Goal: Task Accomplishment & Management: Manage account settings

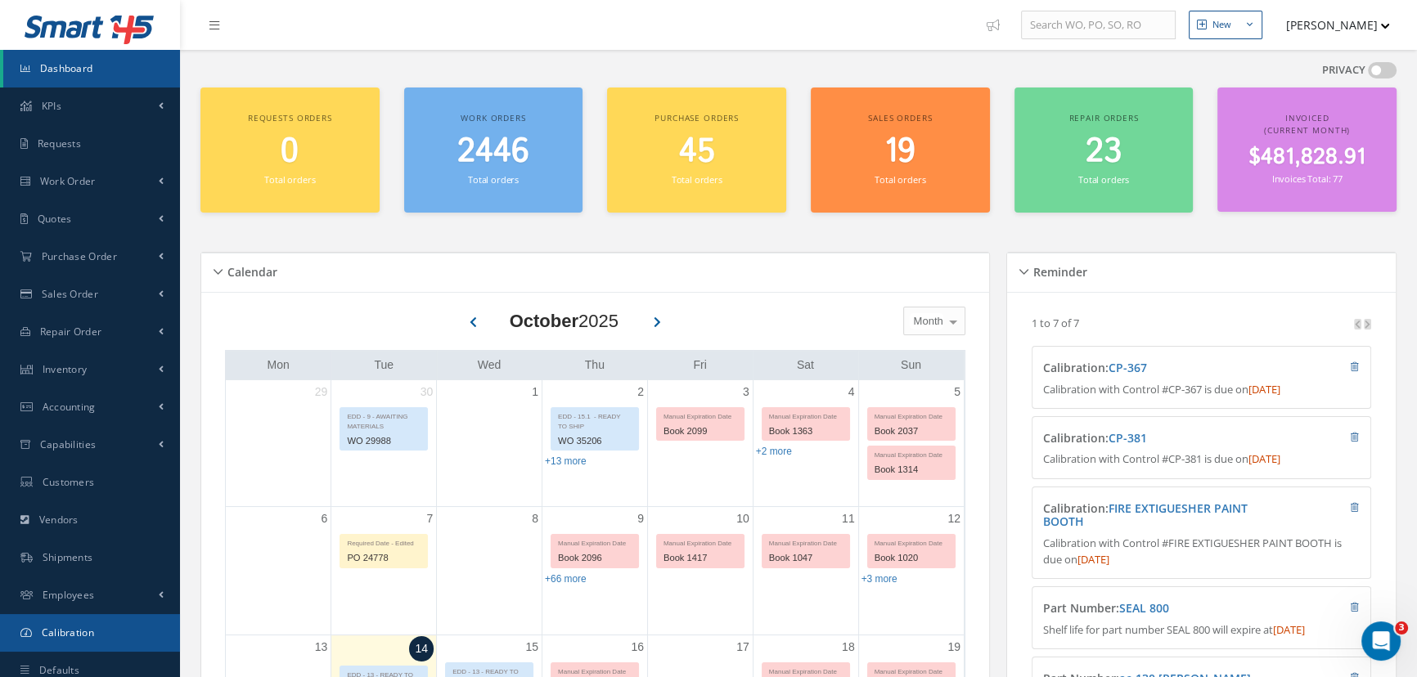
click at [90, 616] on link "Calibration" at bounding box center [90, 633] width 180 height 38
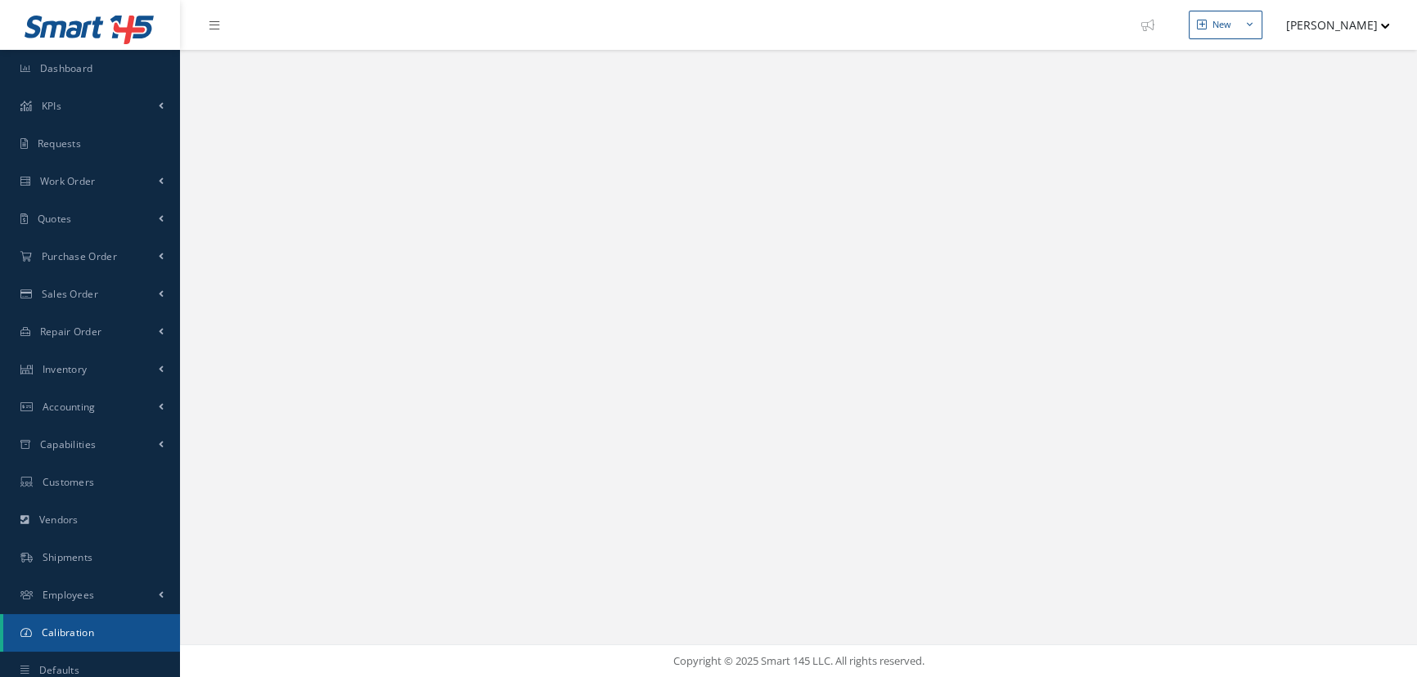
select select "25"
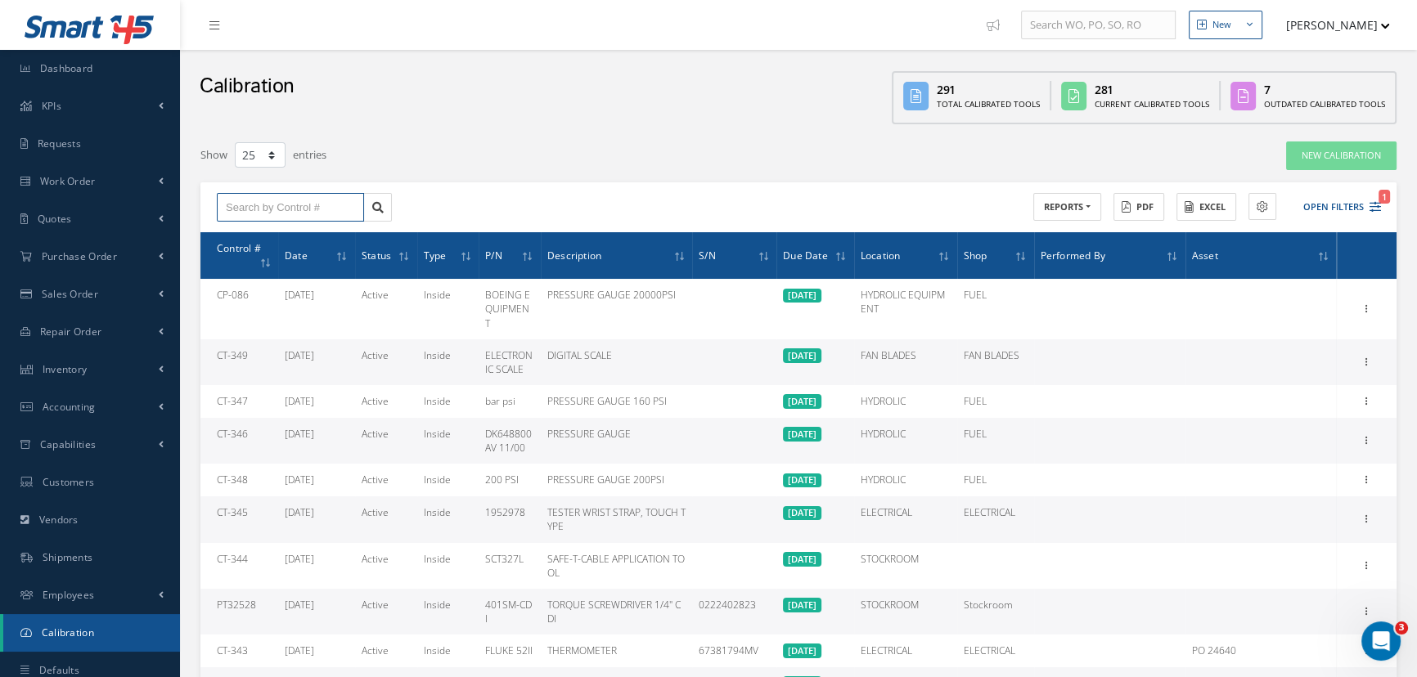
click at [281, 200] on input "text" at bounding box center [290, 207] width 147 height 29
type input "cp-388"
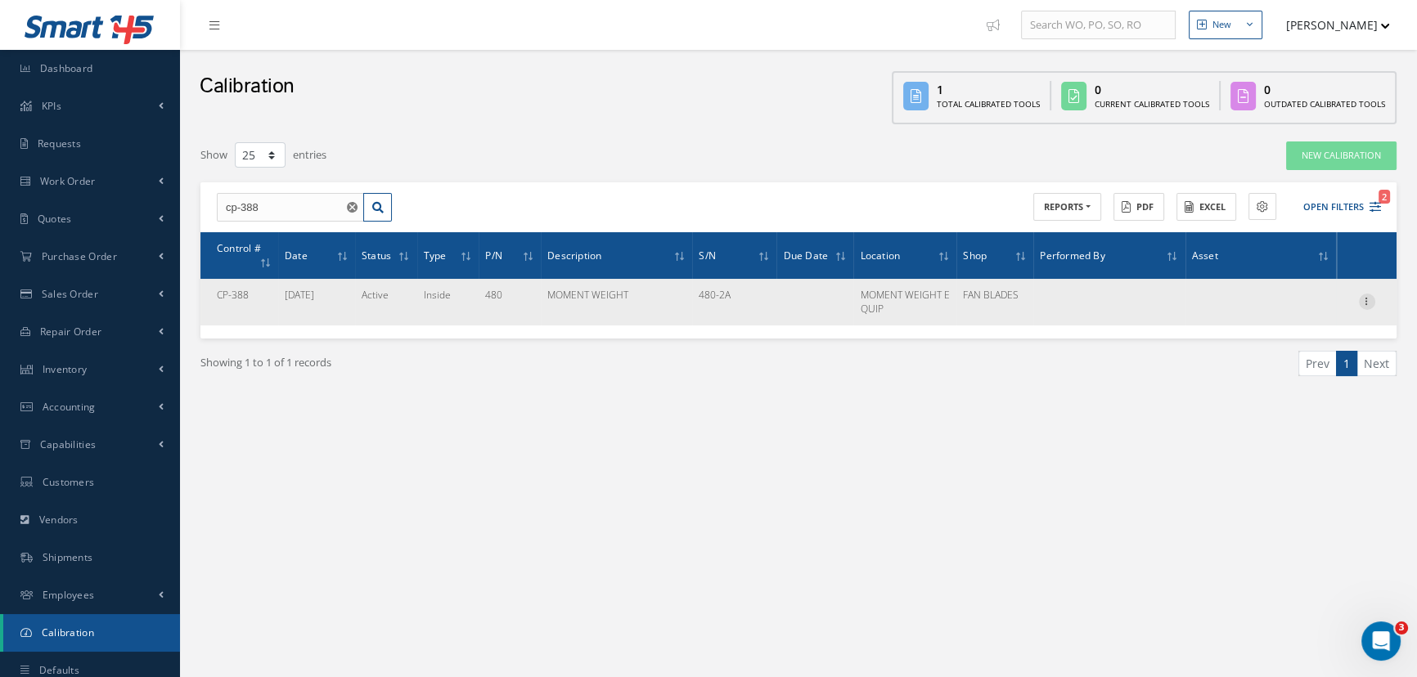
click at [1374, 303] on icon at bounding box center [1367, 300] width 16 height 13
click at [1320, 335] on link "Edit" at bounding box center [1291, 333] width 129 height 21
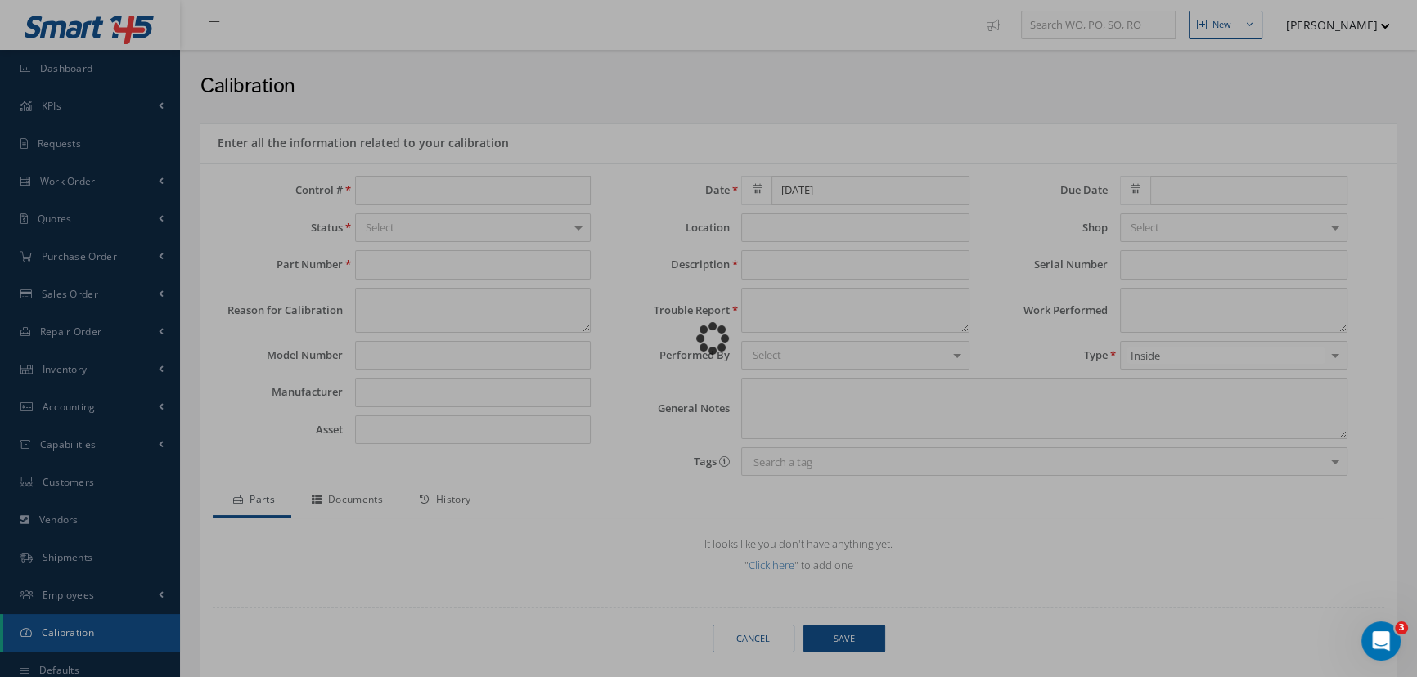
type input "CP-388"
type input "480"
type input "[DATE]"
type input "MOMENT WEIGHT EQUIP"
type input "MOMENT WEIGHT"
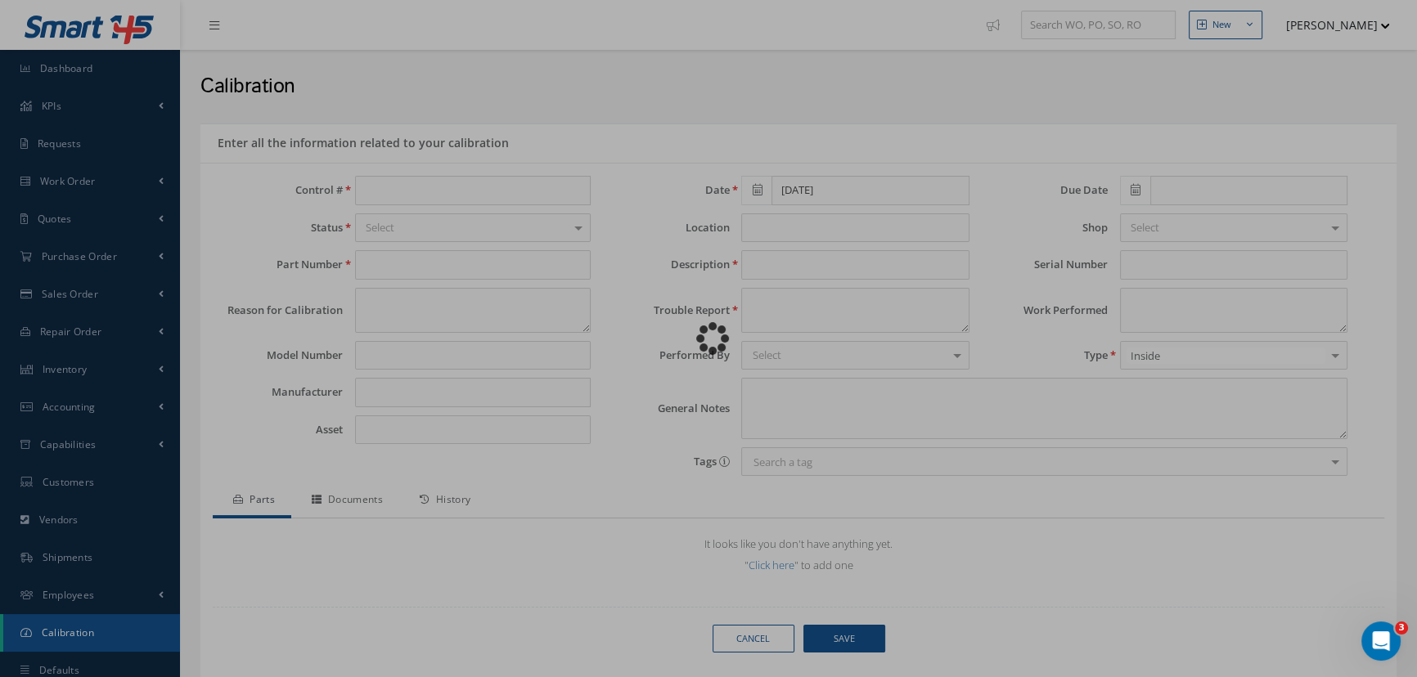
type input "480-2A"
type textarea "CALIBRATION"
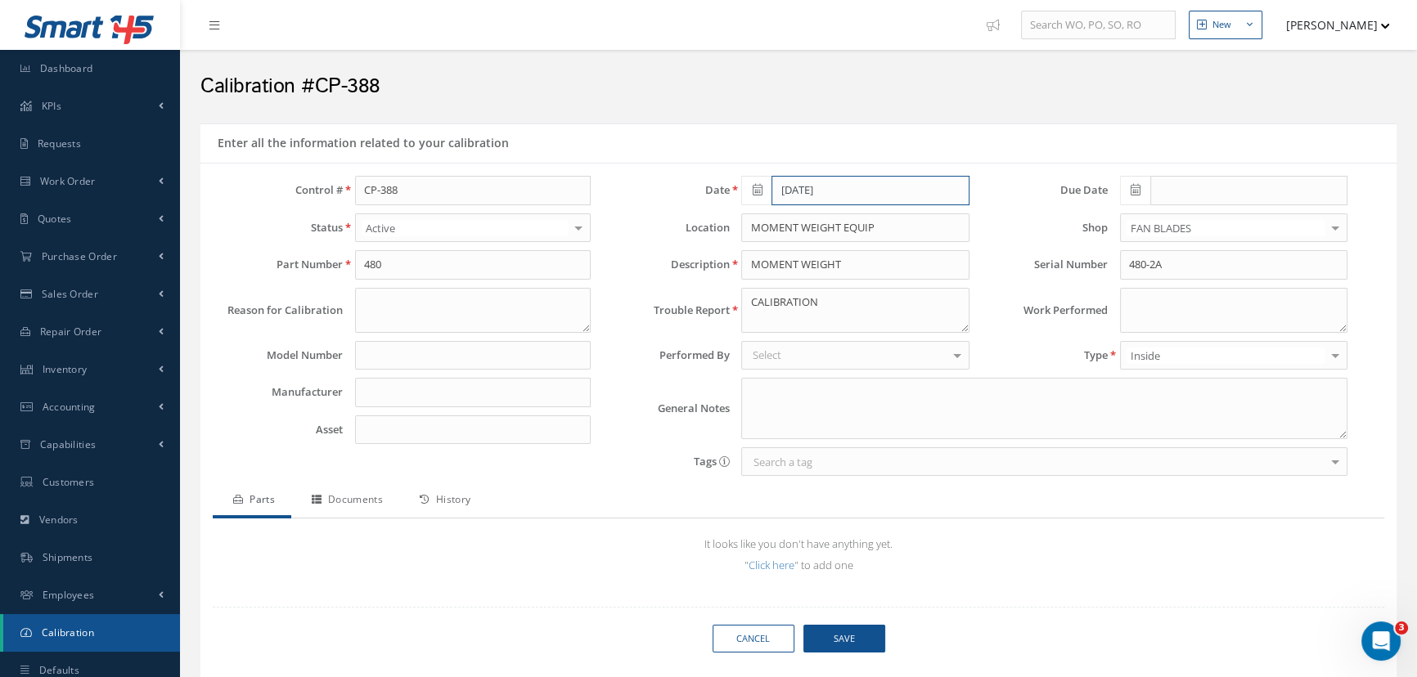
click at [909, 188] on input "[DATE]" at bounding box center [870, 190] width 197 height 29
click at [881, 218] on th "[DATE]" at bounding box center [827, 218] width 123 height 25
click at [908, 214] on th "»" at bounding box center [896, 218] width 25 height 25
click at [808, 256] on span "Feb" at bounding box center [805, 257] width 38 height 44
click at [883, 315] on td "14" at bounding box center [876, 316] width 25 height 25
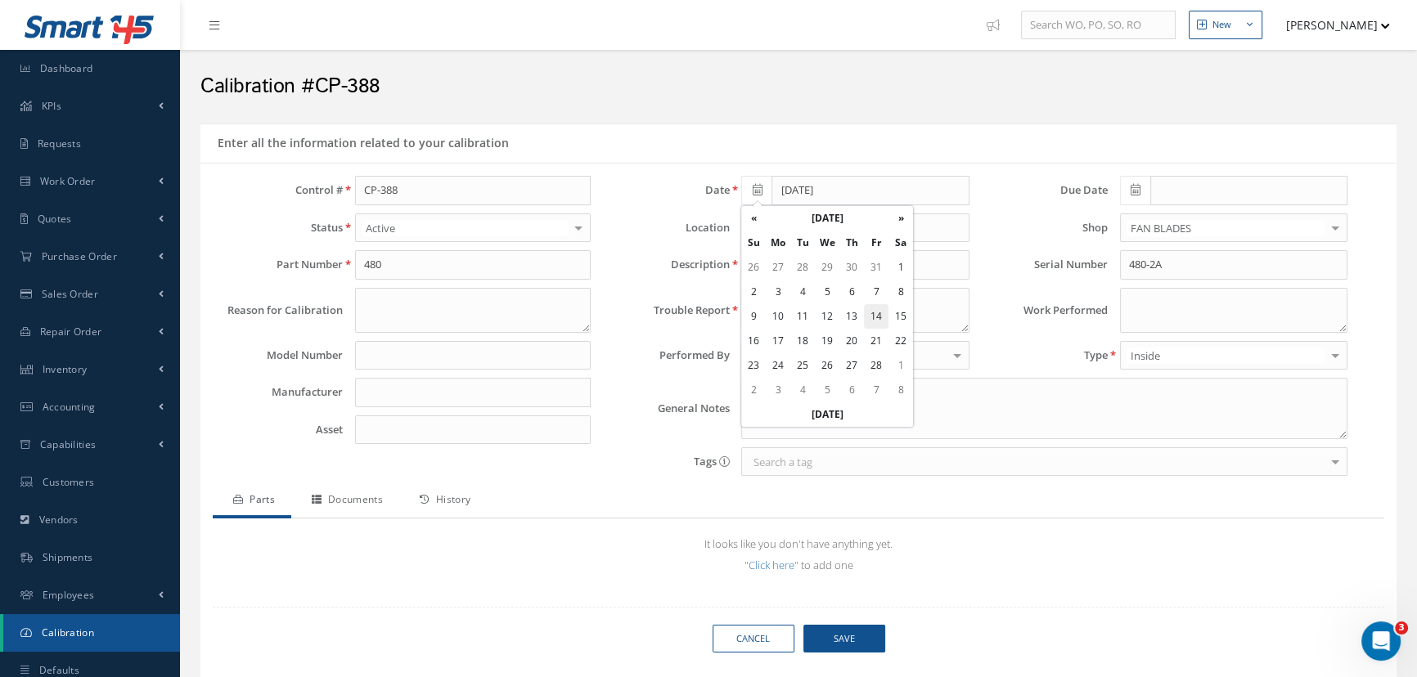
type input "[DATE]"
click at [1195, 190] on input "text" at bounding box center [1248, 190] width 197 height 29
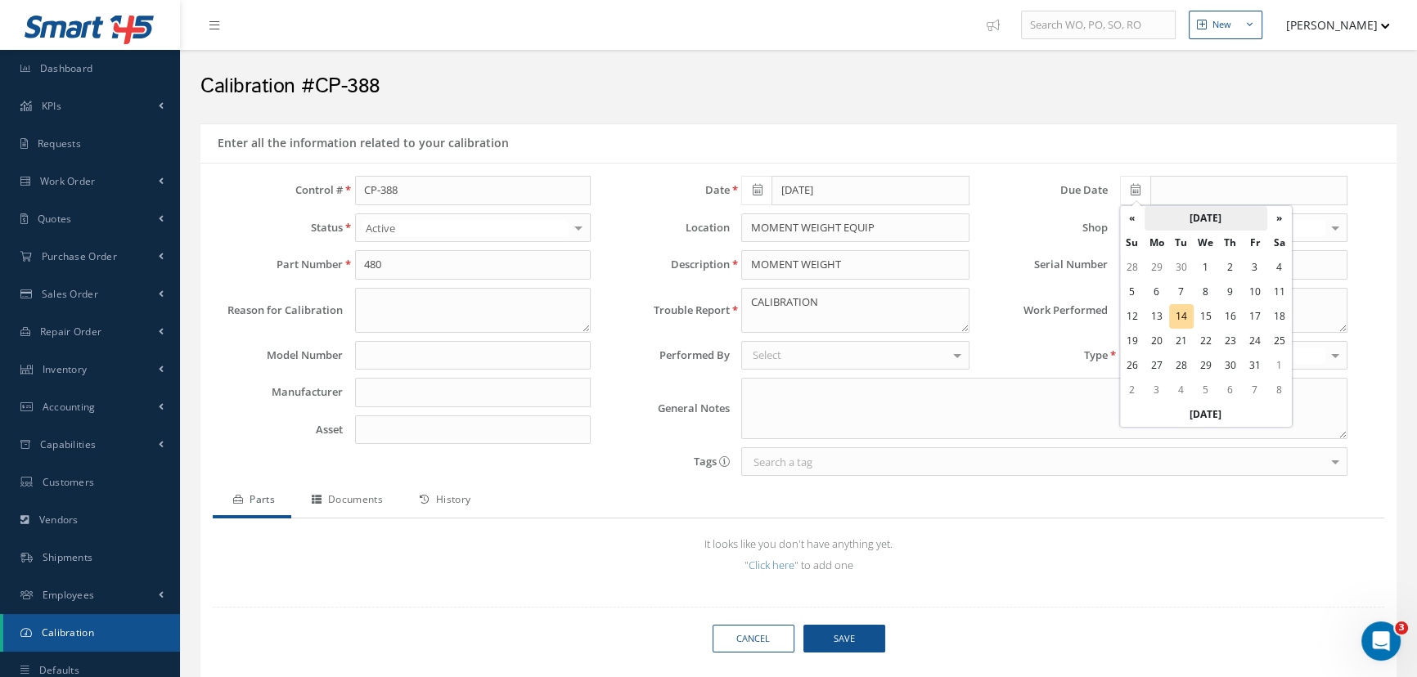
click at [1239, 218] on th "[DATE]" at bounding box center [1206, 218] width 123 height 25
click at [1274, 216] on th "»" at bounding box center [1275, 218] width 25 height 25
click at [1174, 260] on span "Feb" at bounding box center [1183, 257] width 38 height 44
click at [1269, 313] on td "14" at bounding box center [1279, 316] width 25 height 25
type input "[DATE]"
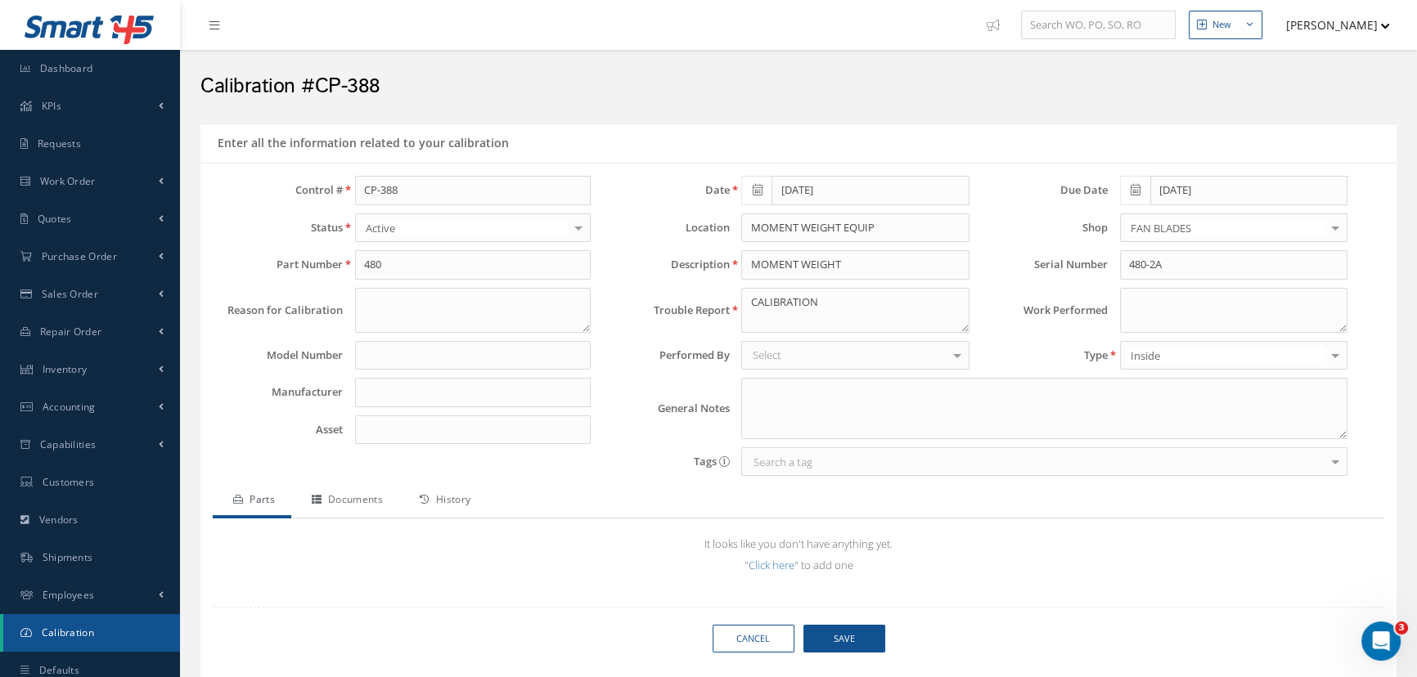
click at [817, 353] on div "Select" at bounding box center [854, 355] width 227 height 29
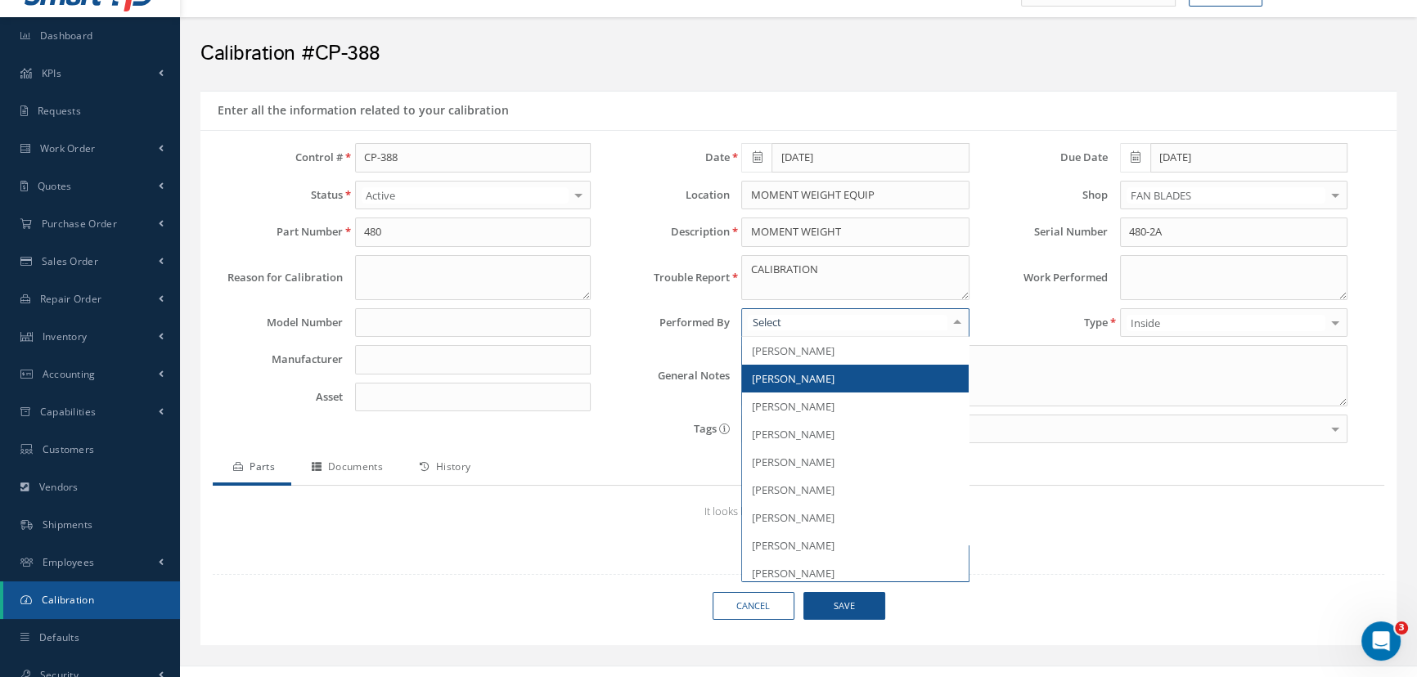
scroll to position [52, 0]
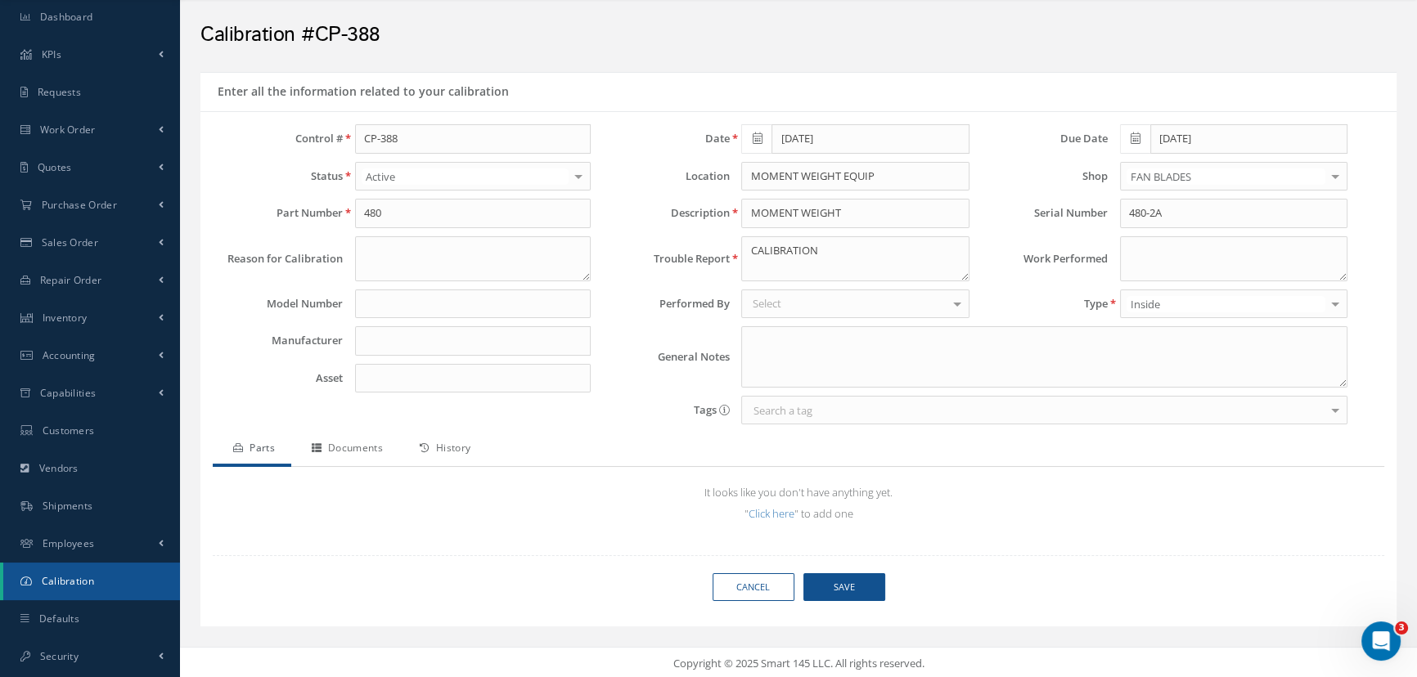
click at [584, 421] on div "Control # CP-388 Status Active Active Inactive Deleted No Calibration Required …" at bounding box center [408, 278] width 390 height 308
click at [506, 346] on input "text" at bounding box center [473, 340] width 236 height 29
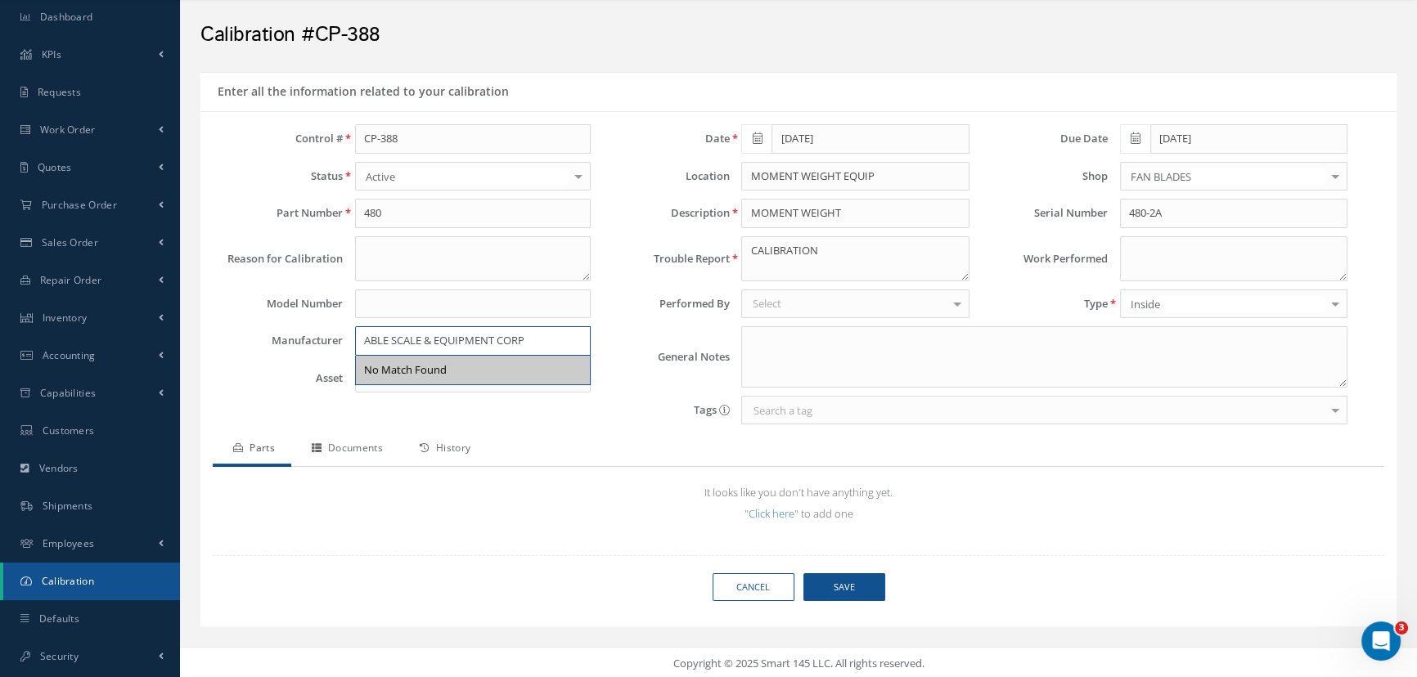
type input "ABLE SCALE & EQUIPMENT CORP"
click at [497, 290] on input "text" at bounding box center [473, 304] width 236 height 29
type input "5M"
click at [656, 85] on div "Enter all the information related to your calibration" at bounding box center [499, 91] width 598 height 25
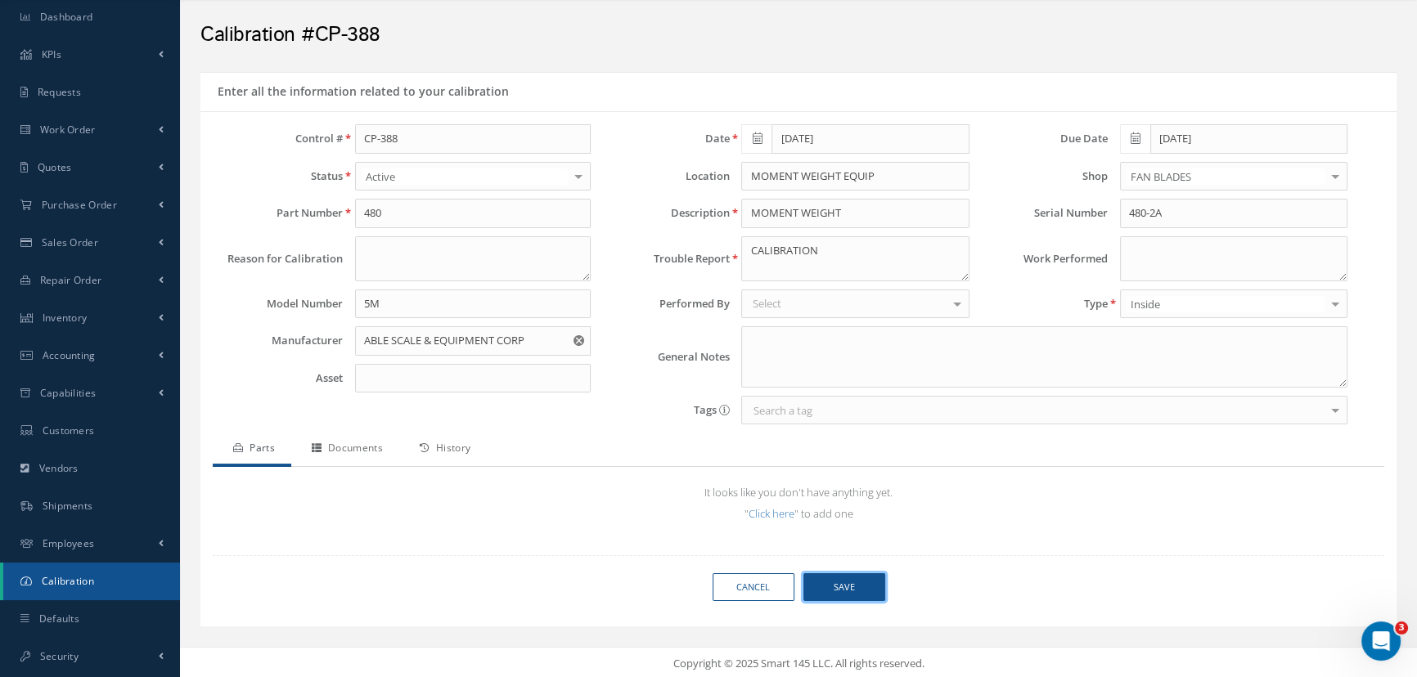
click at [844, 589] on button "Save" at bounding box center [844, 588] width 82 height 29
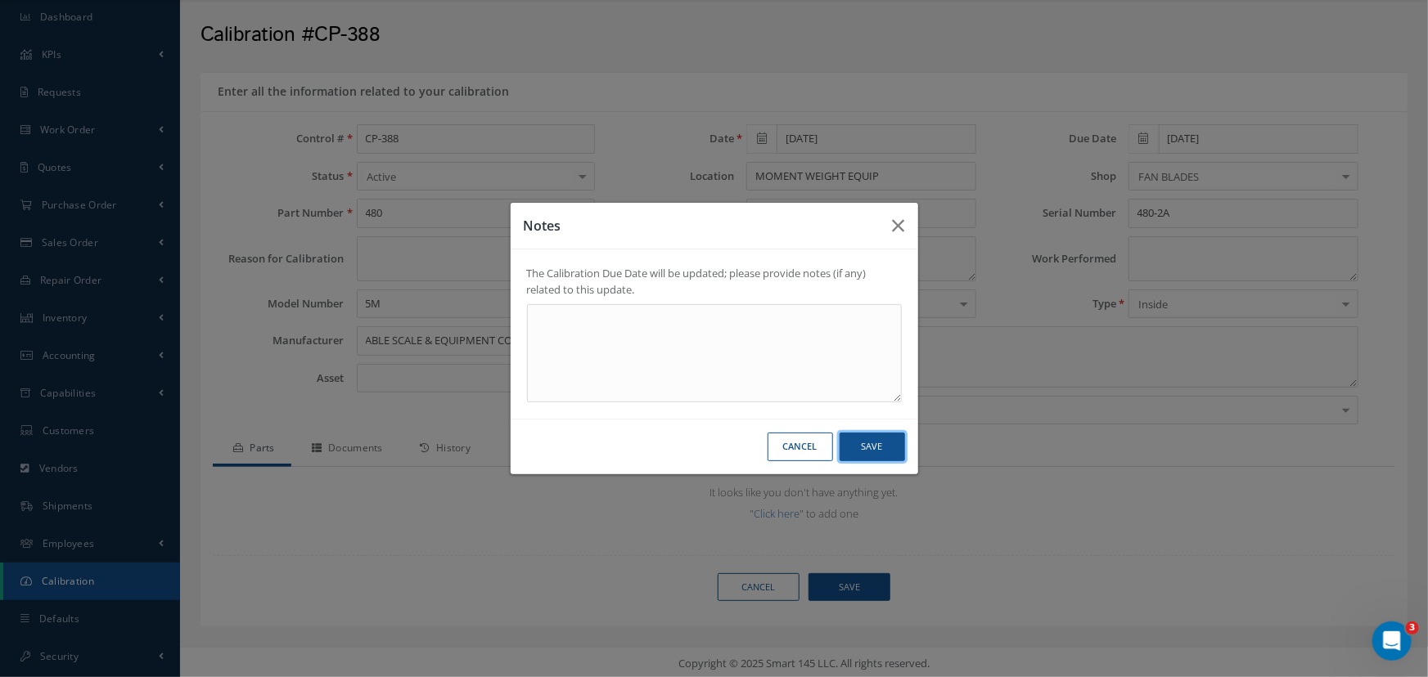
click at [862, 455] on button "Save" at bounding box center [871, 447] width 65 height 29
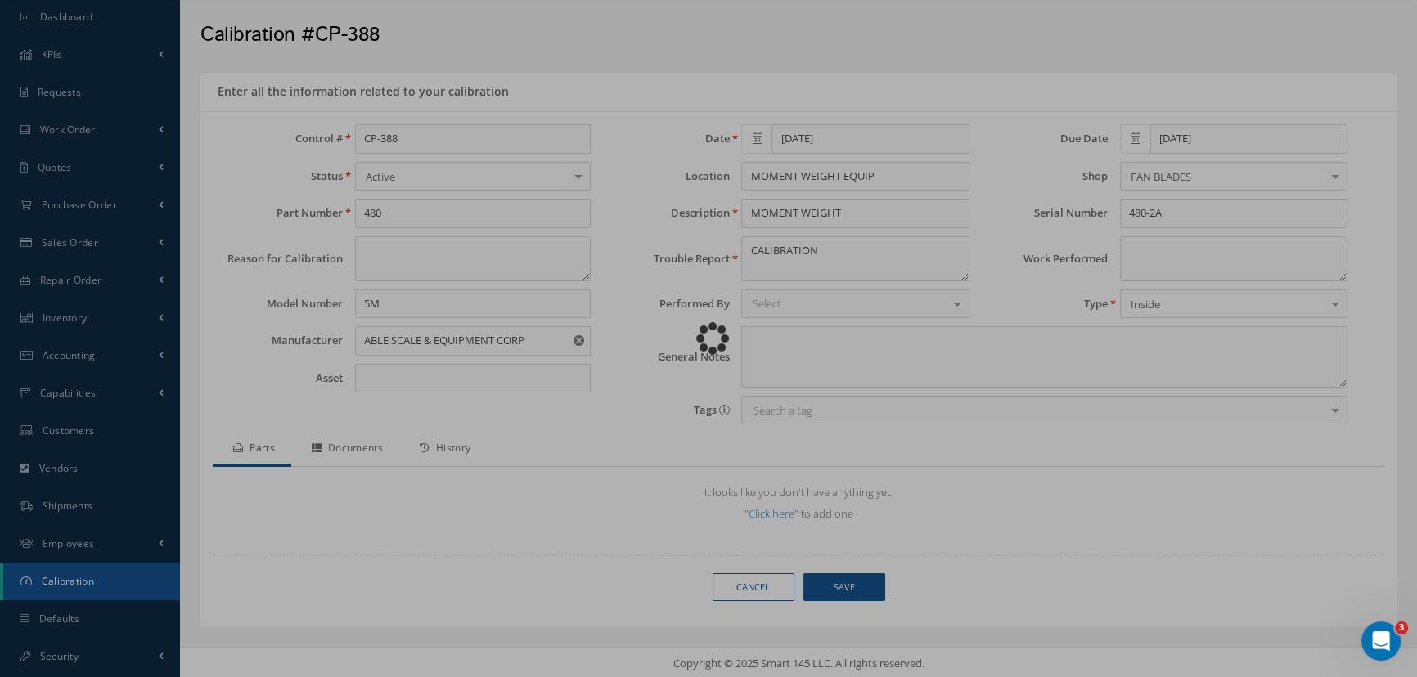
select select "25"
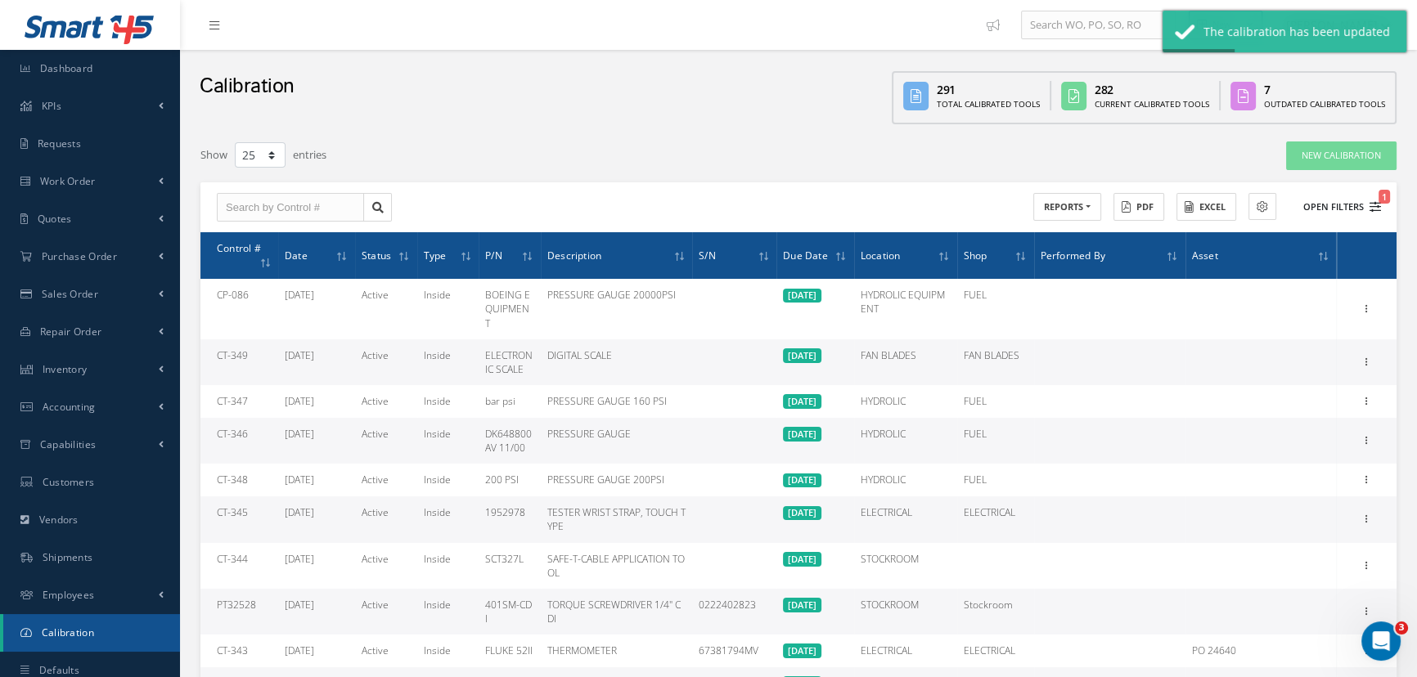
click at [1319, 205] on button "Open Filters 1" at bounding box center [1335, 207] width 92 height 27
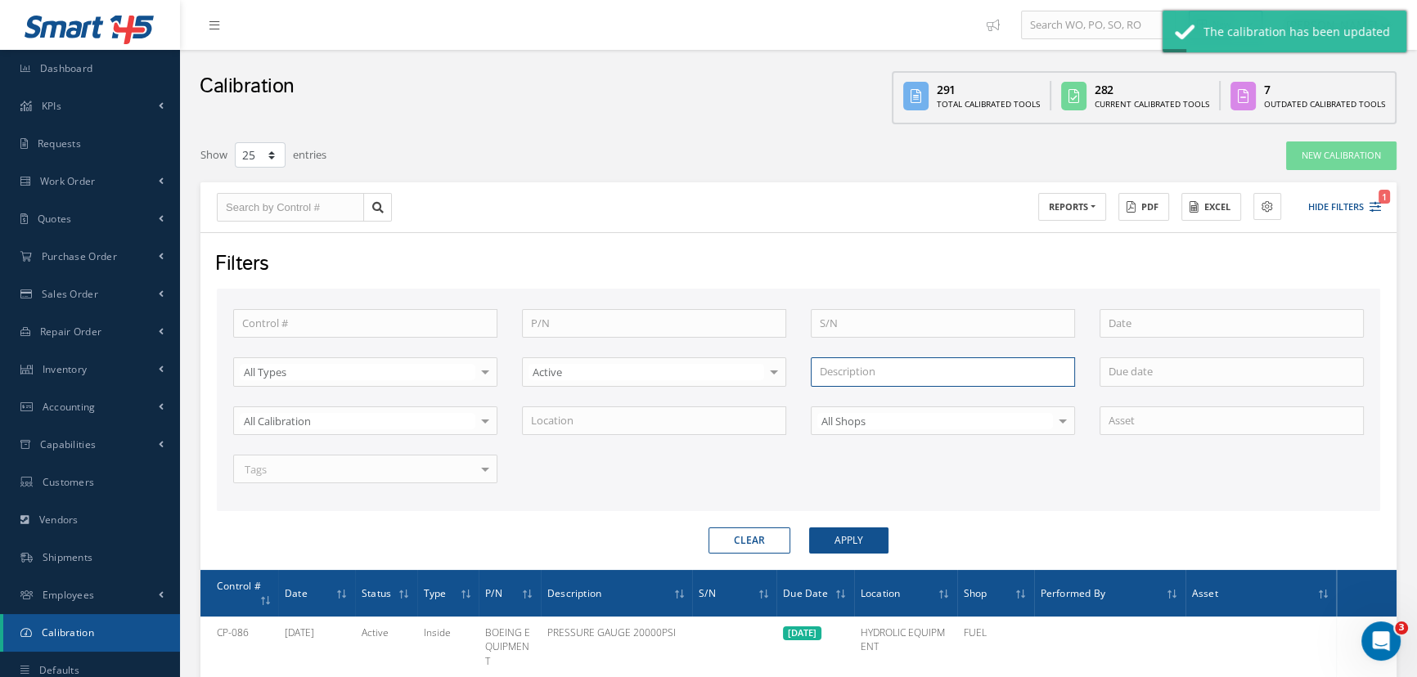
click at [952, 370] on input "text" at bounding box center [943, 372] width 264 height 29
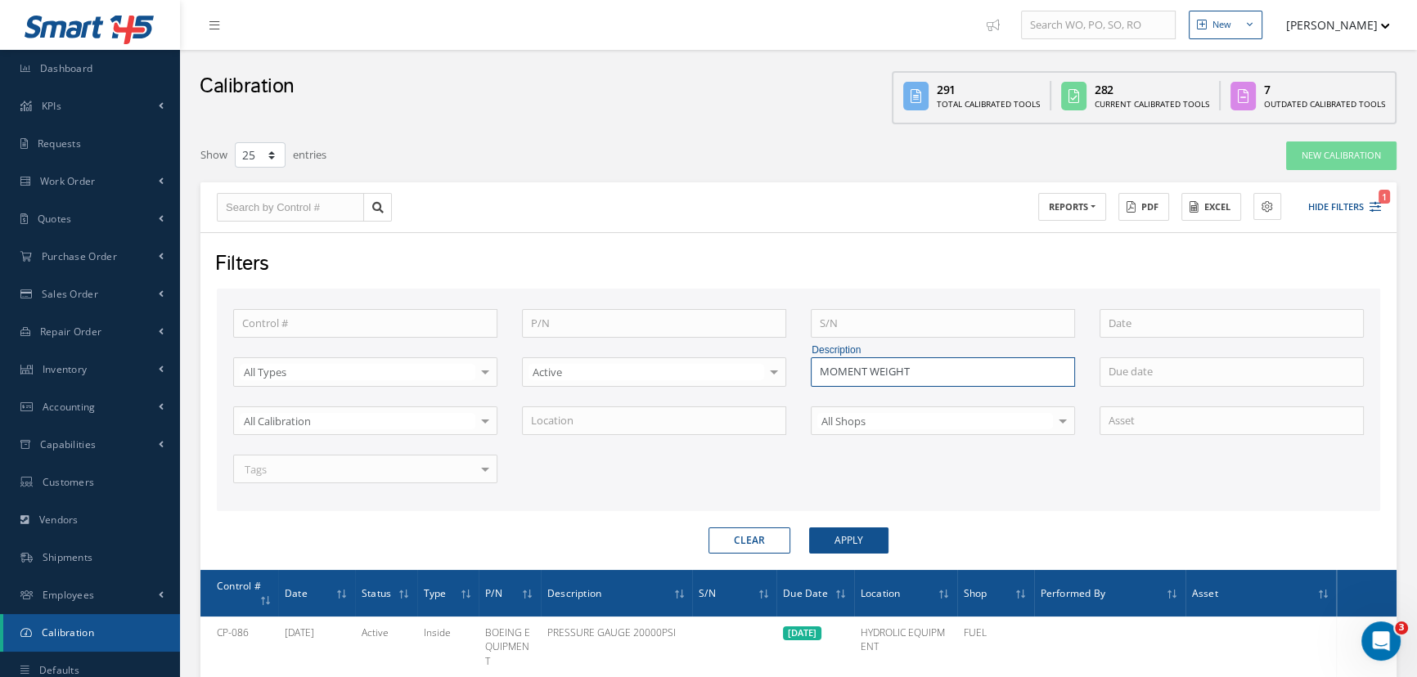
type input "MOMENT WEIGHT"
click at [809, 528] on button "Apply" at bounding box center [848, 541] width 79 height 26
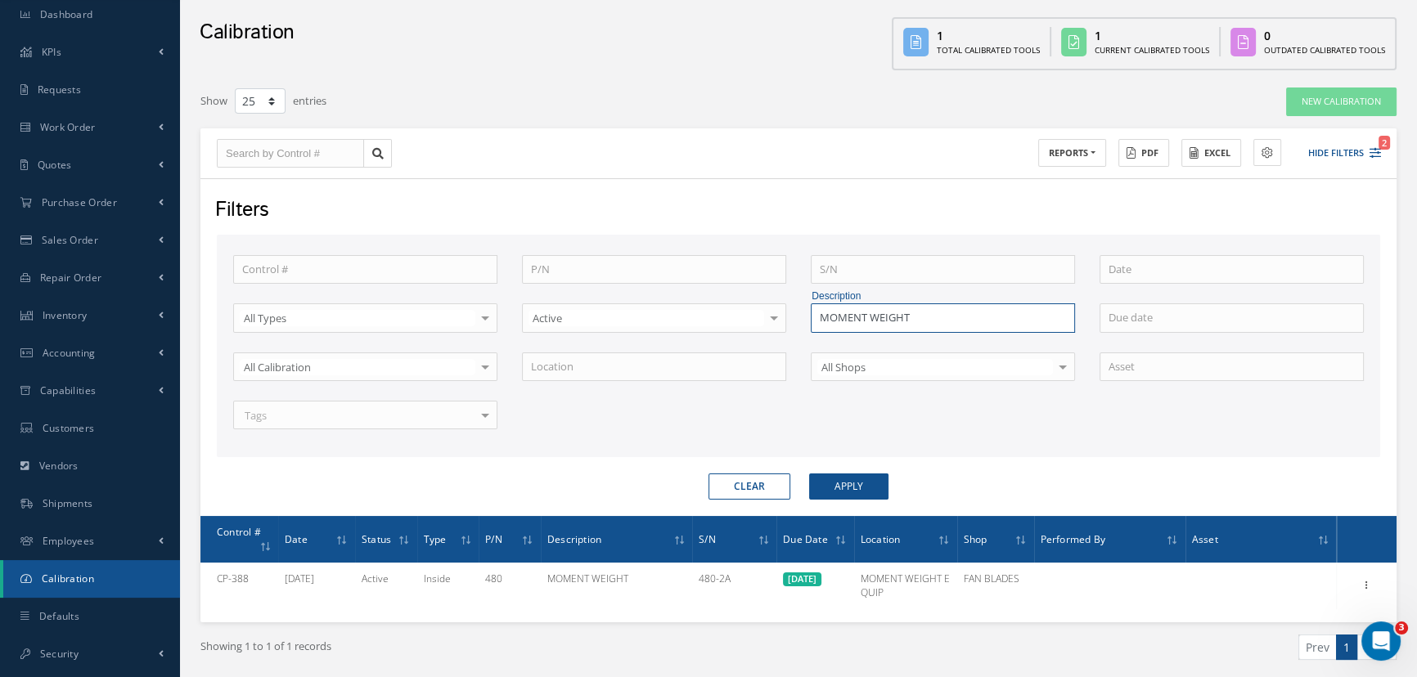
scroll to position [109, 0]
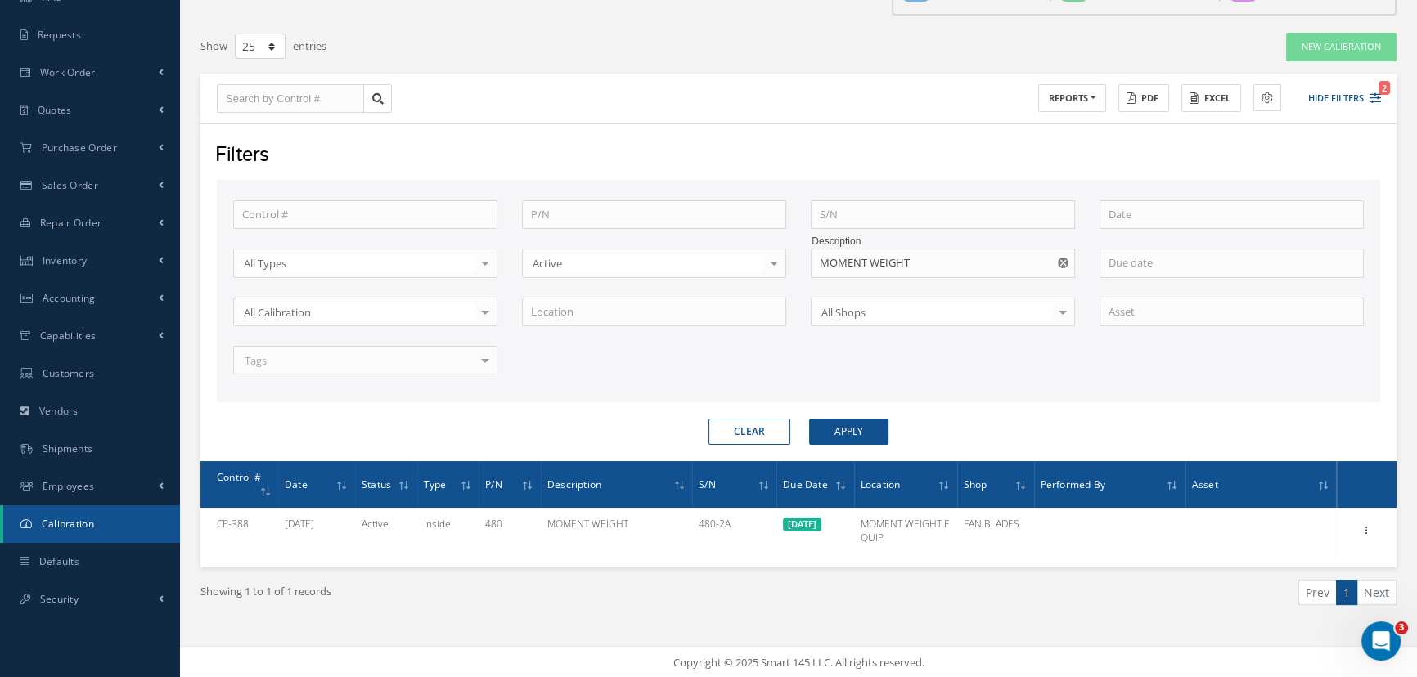
click at [736, 426] on button "Clear" at bounding box center [750, 432] width 82 height 26
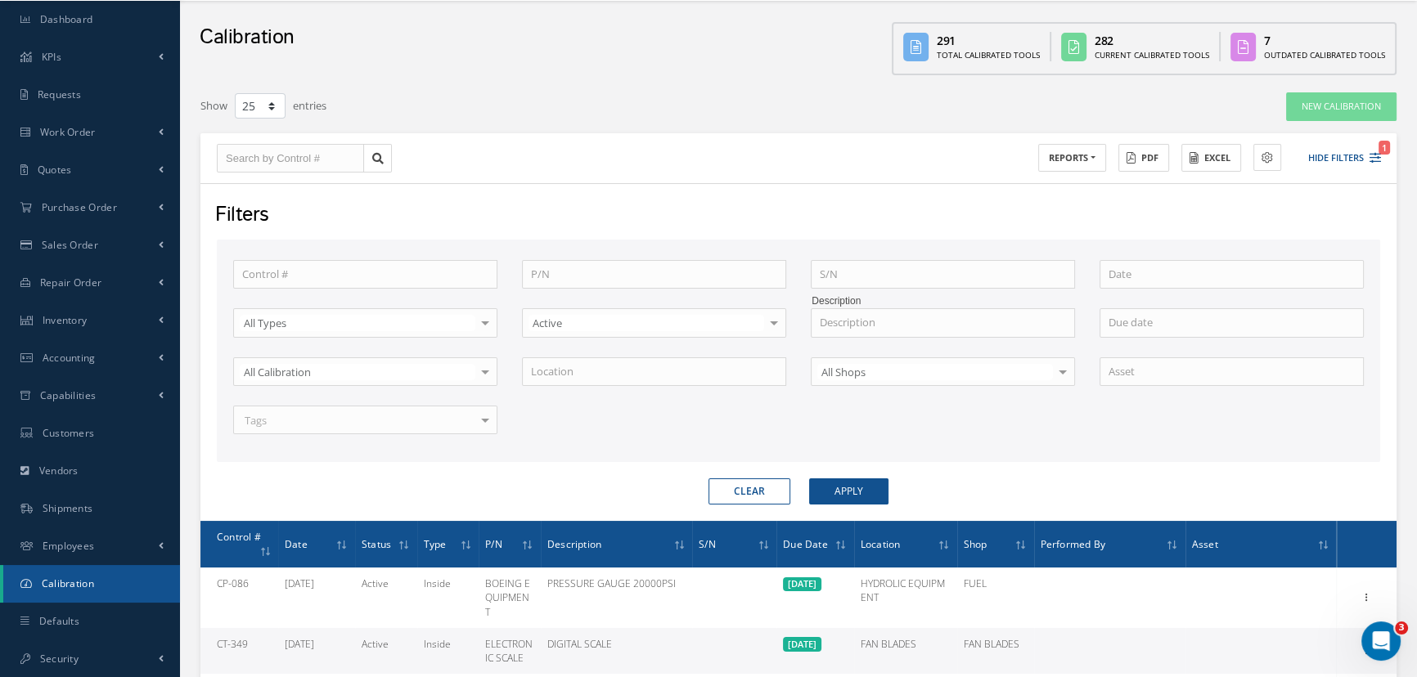
scroll to position [109, 0]
